Goal: Navigation & Orientation: Find specific page/section

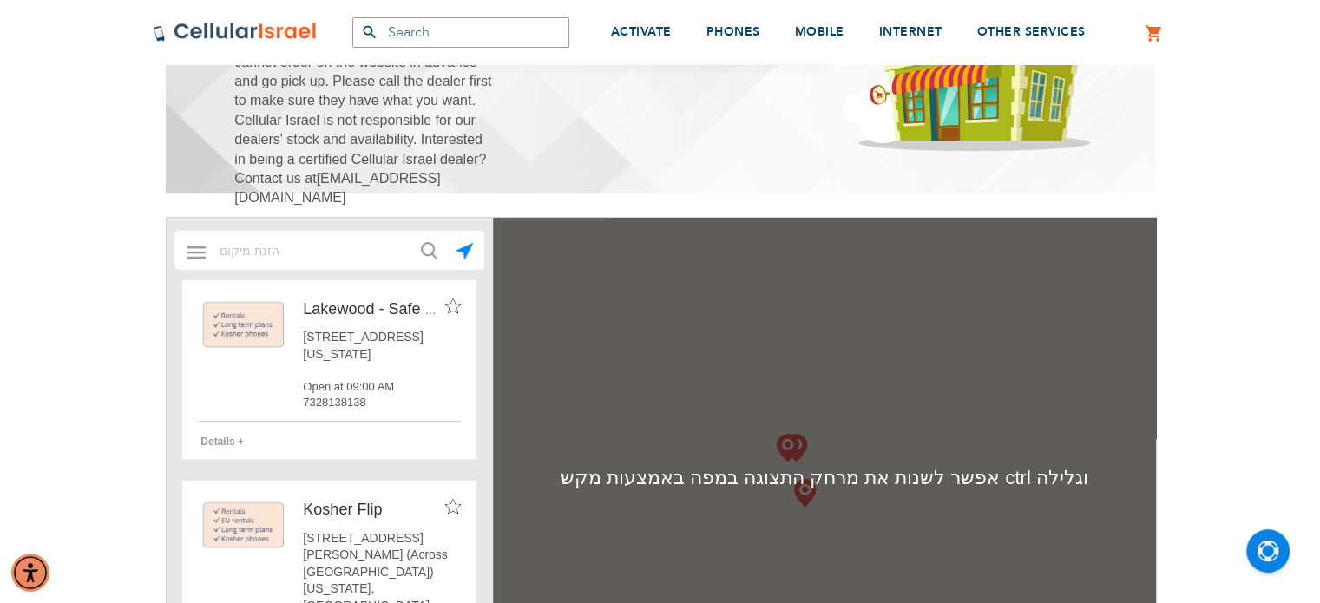
scroll to position [368, 0]
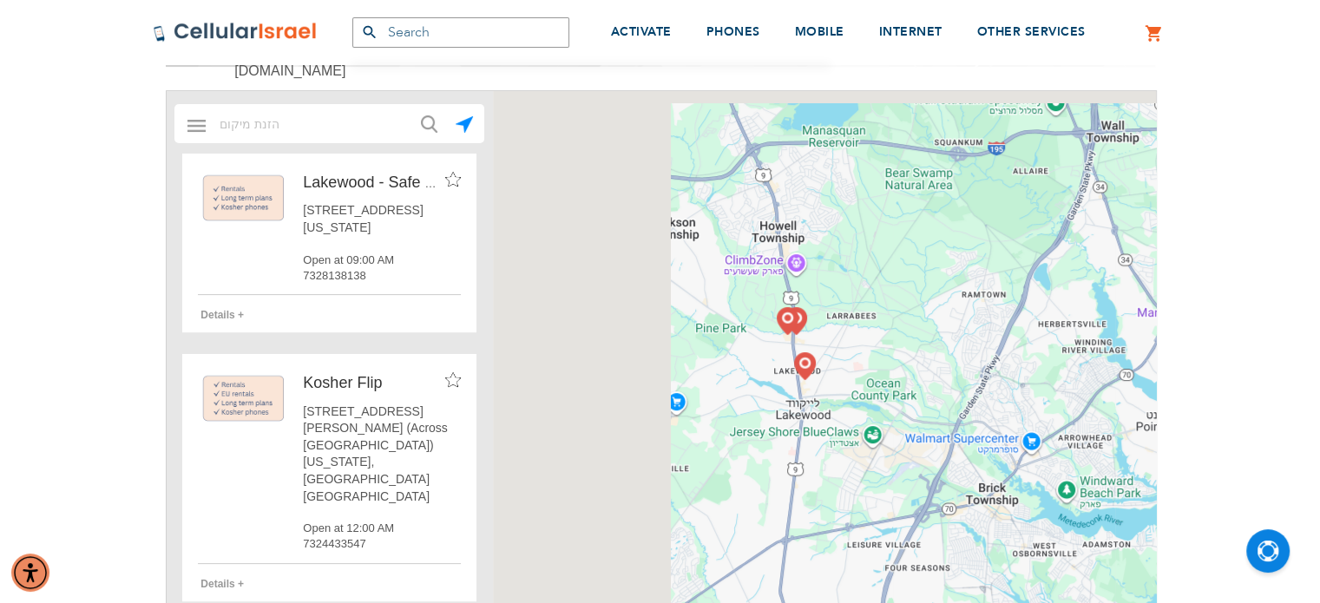
drag, startPoint x: 914, startPoint y: 346, endPoint x: 535, endPoint y: 505, distance: 411.2
click at [535, 505] on div at bounding box center [824, 351] width 663 height 521
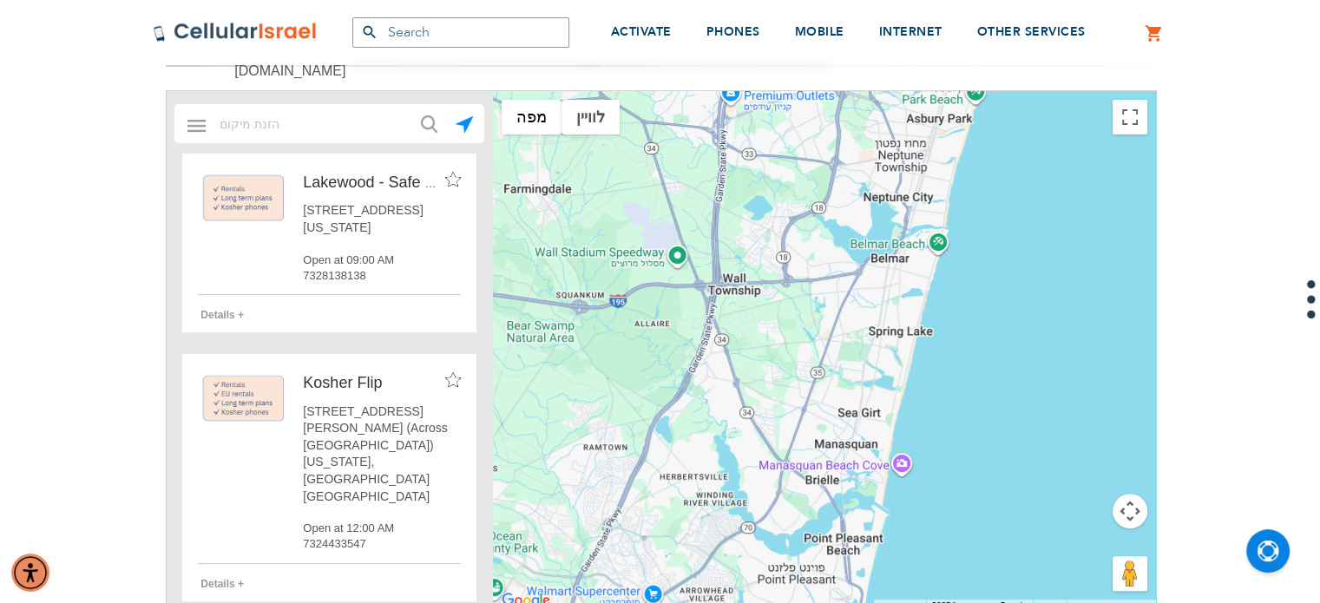
drag, startPoint x: 840, startPoint y: 209, endPoint x: 623, endPoint y: 644, distance: 485.9
click at [623, 602] on html "The store will not work correctly in the case when cookies are disabled. SEMINA…" at bounding box center [660, 551] width 1320 height 1839
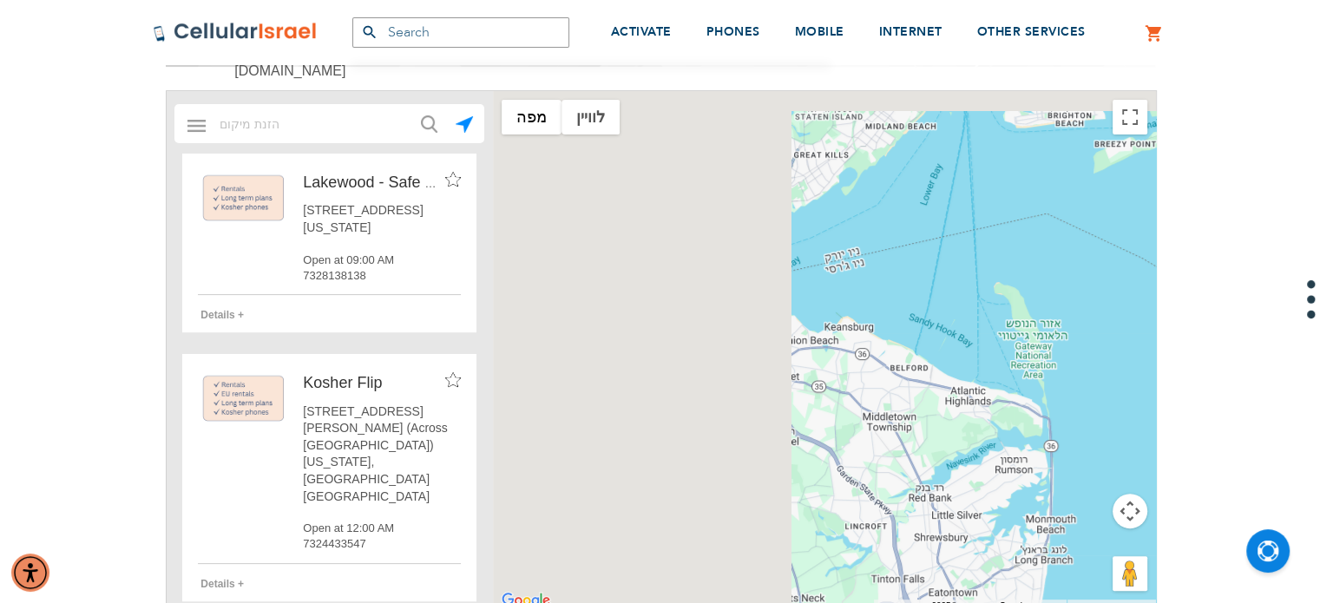
drag, startPoint x: 680, startPoint y: 299, endPoint x: 1094, endPoint y: 409, distance: 428.4
click at [1094, 409] on div at bounding box center [824, 351] width 663 height 521
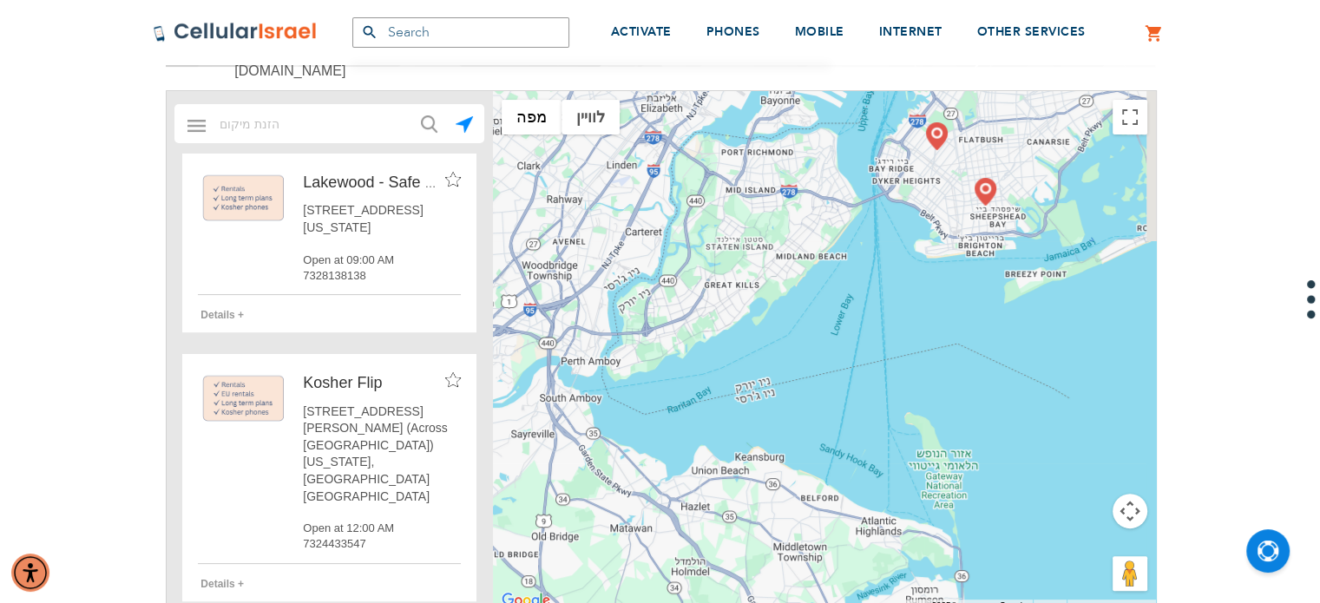
drag, startPoint x: 794, startPoint y: 252, endPoint x: 619, endPoint y: 461, distance: 272.9
click at [619, 461] on div at bounding box center [824, 351] width 663 height 521
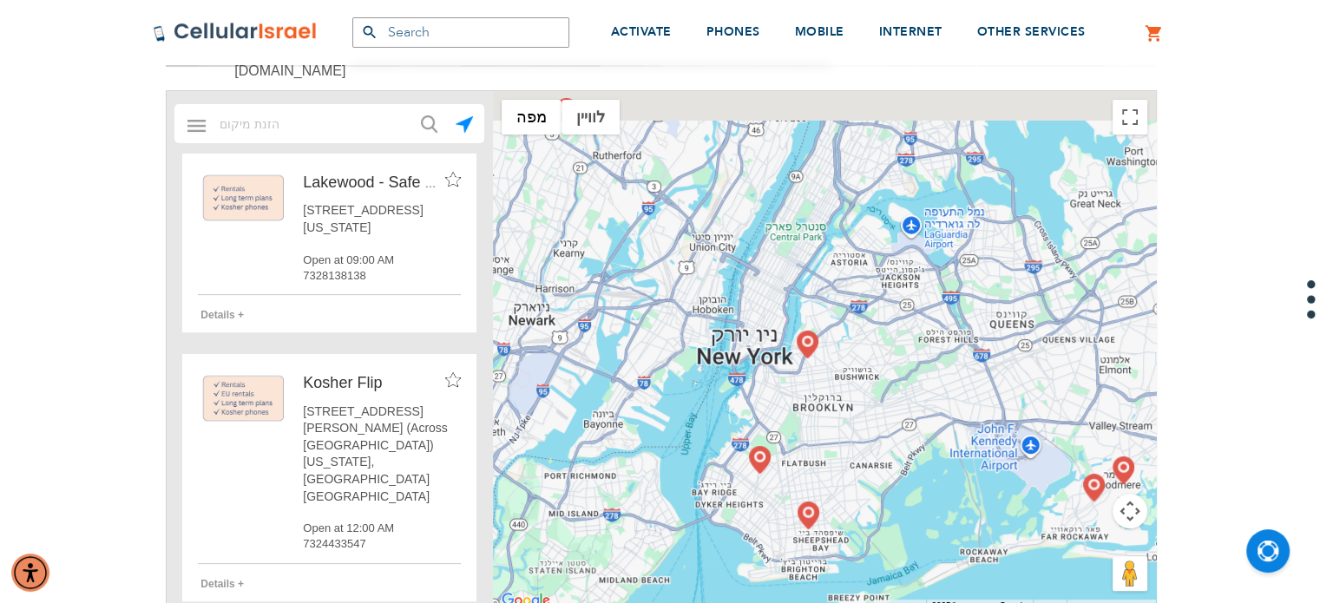
drag, startPoint x: 603, startPoint y: 286, endPoint x: 559, endPoint y: 491, distance: 209.5
click at [559, 491] on div at bounding box center [824, 351] width 663 height 521
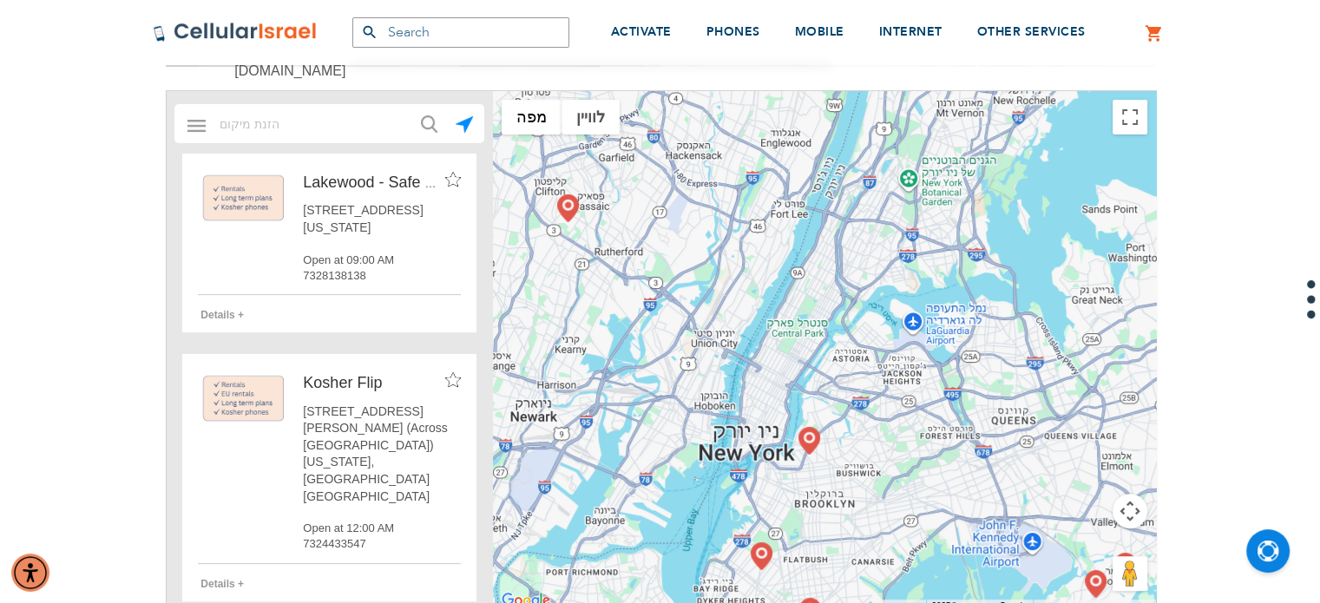
drag, startPoint x: 581, startPoint y: 371, endPoint x: 668, endPoint y: 459, distance: 123.3
click at [668, 459] on div at bounding box center [824, 351] width 663 height 521
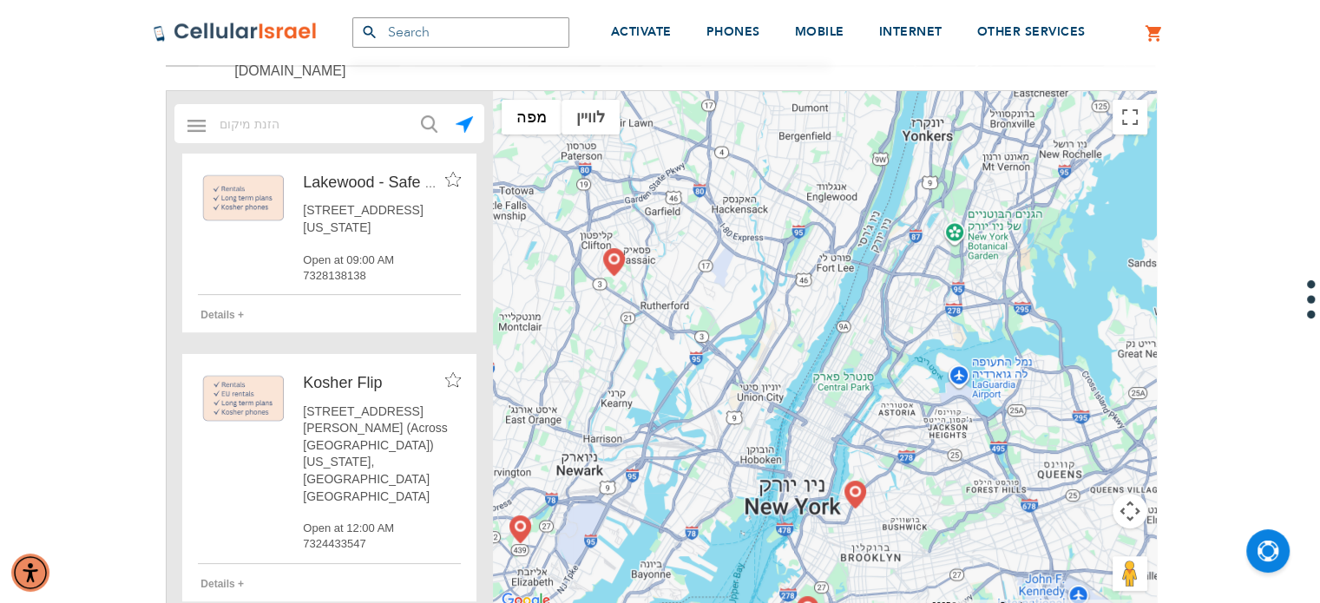
click at [612, 261] on img at bounding box center [614, 262] width 22 height 28
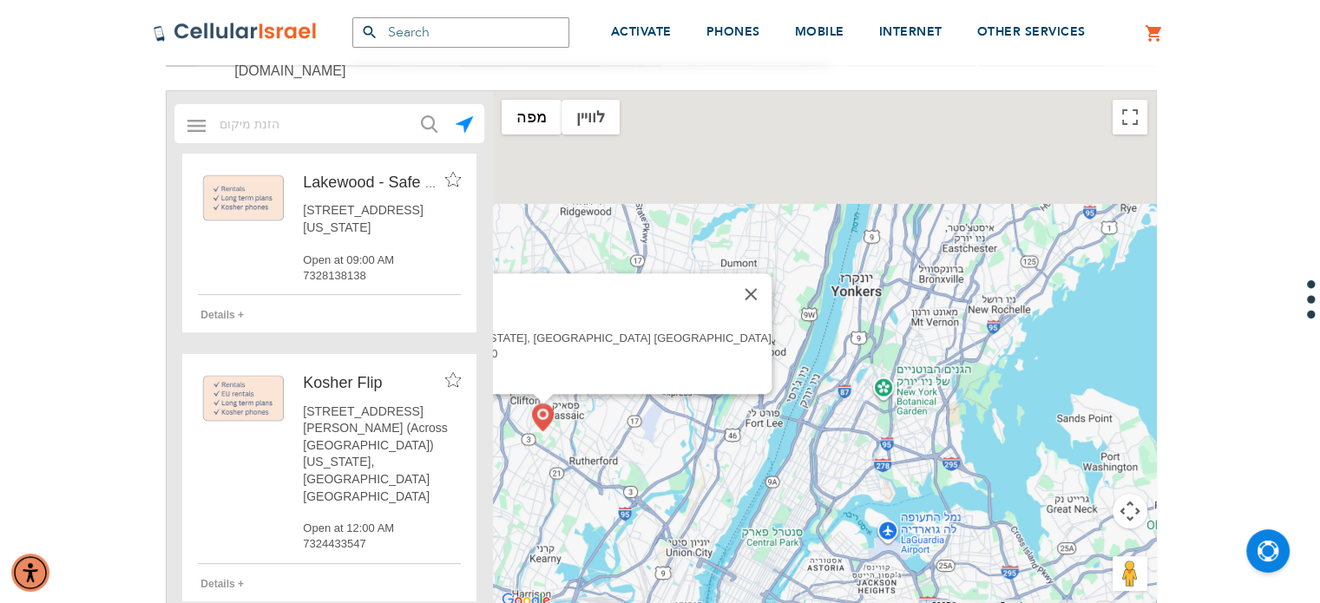
drag, startPoint x: 828, startPoint y: 347, endPoint x: 548, endPoint y: 565, distance: 354.3
click at [548, 565] on div "Passaic/ Teaneck Passaic/ Teaneck [US_STATE], [GEOGRAPHIC_DATA] [GEOGRAPHIC_DAT…" at bounding box center [824, 351] width 663 height 521
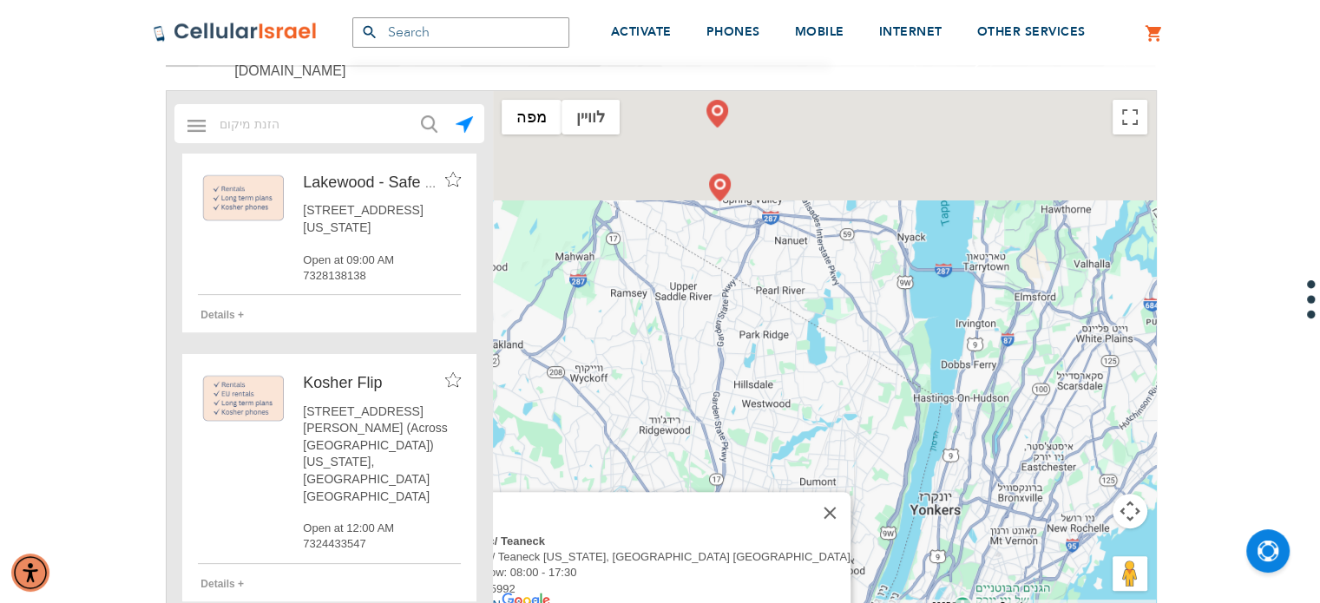
drag, startPoint x: 625, startPoint y: 433, endPoint x: 926, endPoint y: 503, distance: 309.2
click at [926, 503] on div "Passaic/ Teaneck Passaic/ Teaneck [US_STATE], [GEOGRAPHIC_DATA] [GEOGRAPHIC_DAT…" at bounding box center [824, 351] width 663 height 521
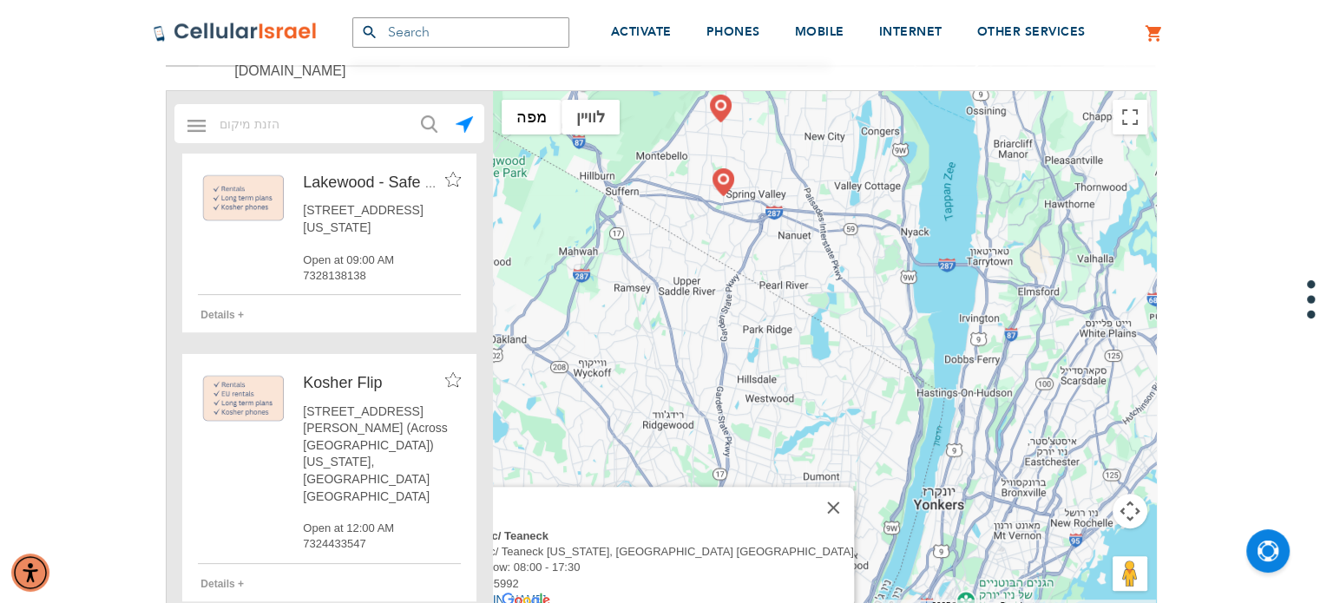
click at [720, 183] on img at bounding box center [724, 182] width 22 height 28
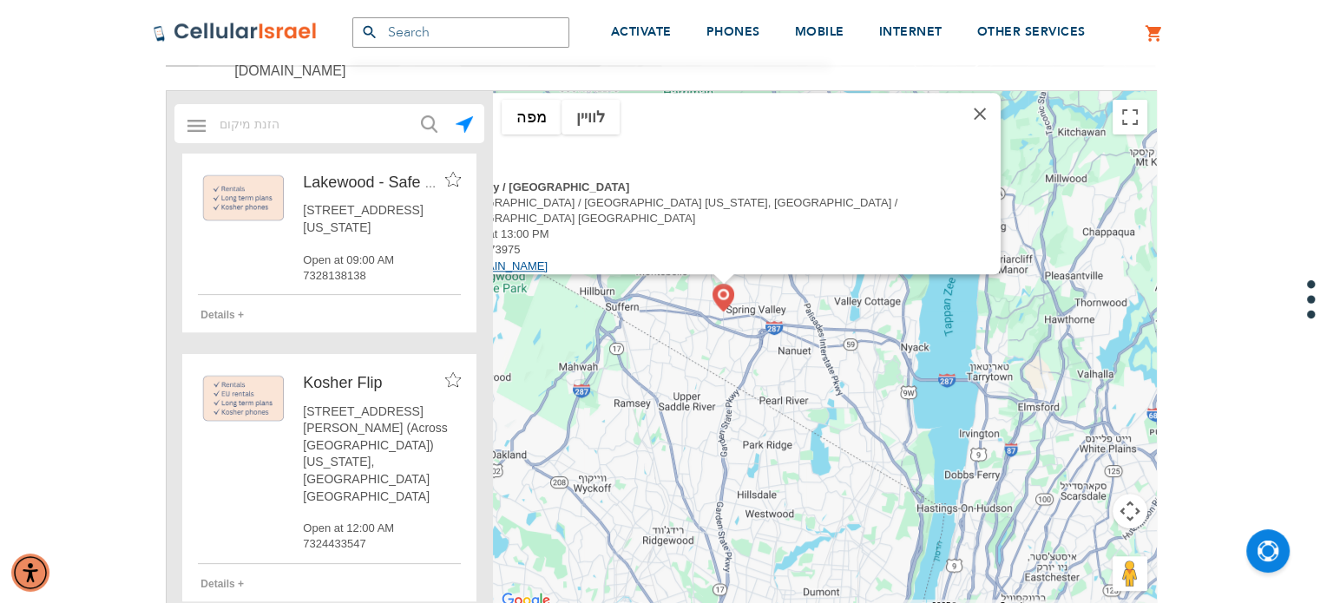
click at [548, 259] on link "[DOMAIN_NAME]" at bounding box center [502, 265] width 90 height 13
